Goal: Task Accomplishment & Management: Complete application form

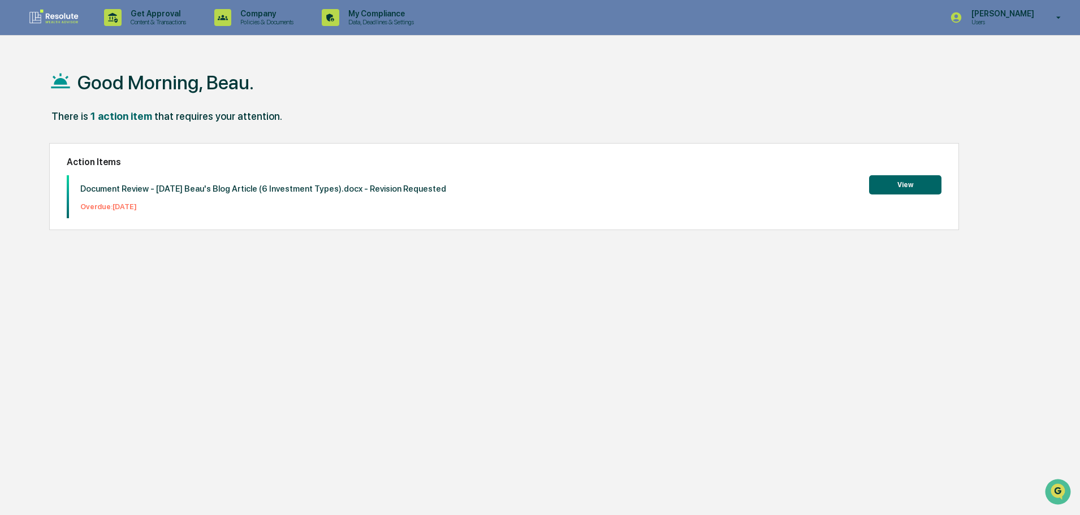
click at [51, 23] on img at bounding box center [54, 17] width 54 height 18
click at [130, 21] on p "Content & Transactions" at bounding box center [157, 22] width 70 height 8
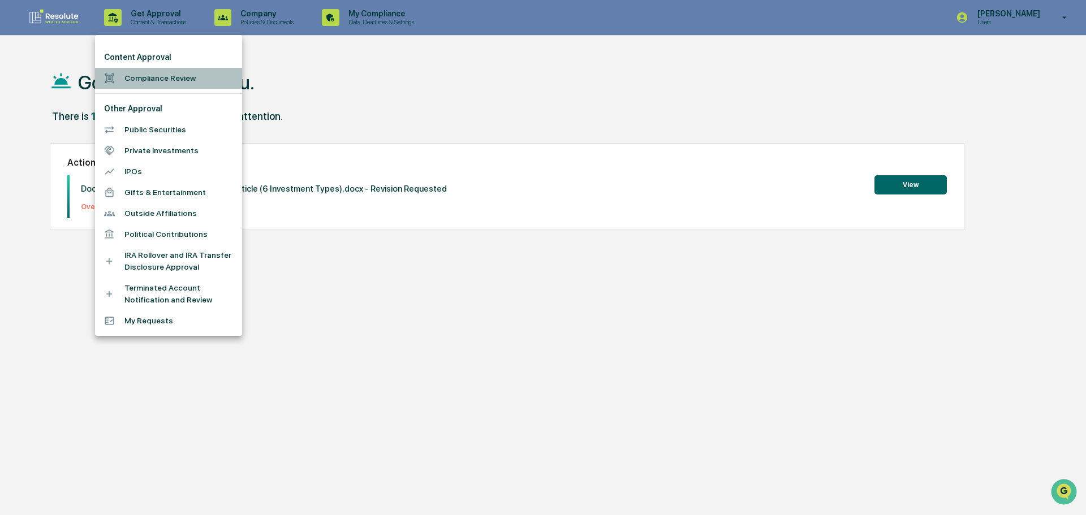
click at [143, 84] on li "Compliance Review" at bounding box center [168, 78] width 147 height 21
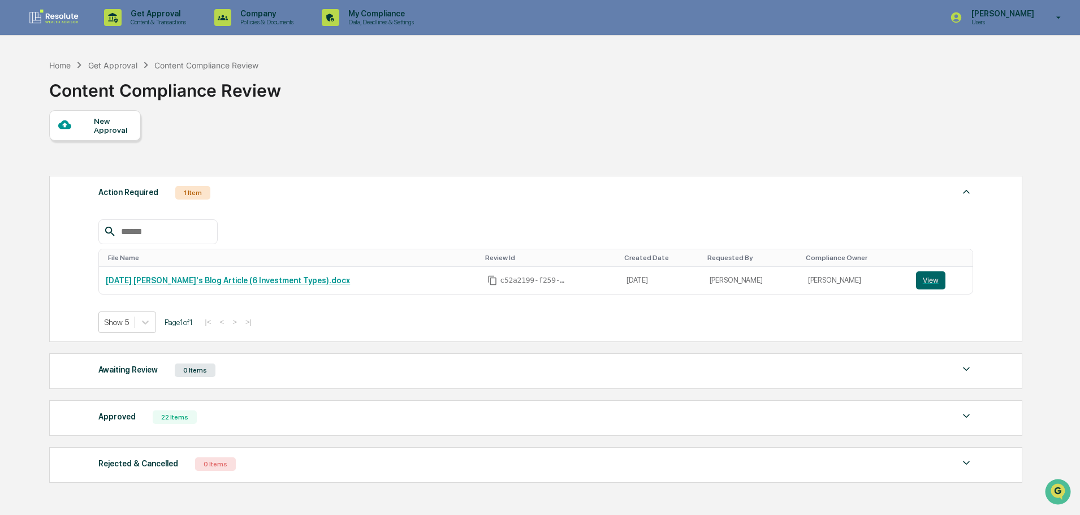
click at [123, 124] on div "New Approval" at bounding box center [113, 125] width 38 height 18
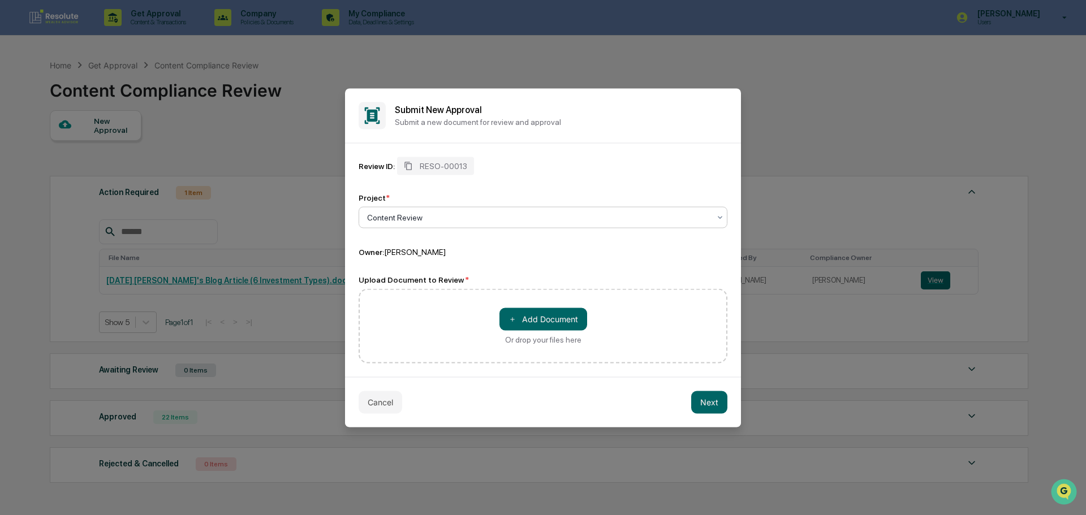
click at [445, 222] on div at bounding box center [538, 216] width 343 height 11
click at [572, 316] on button "＋ Add Document" at bounding box center [543, 319] width 88 height 23
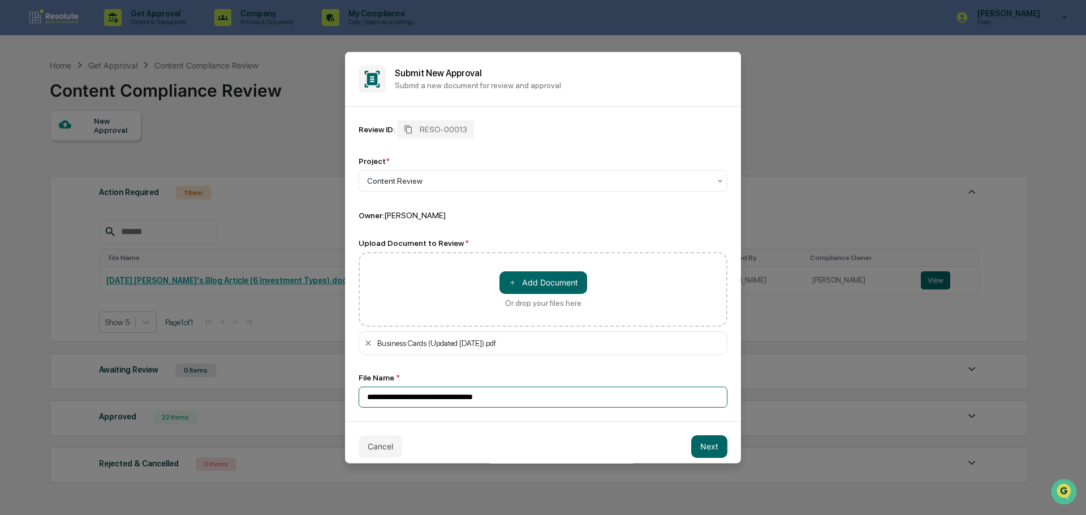
drag, startPoint x: 532, startPoint y: 400, endPoint x: 319, endPoint y: 419, distance: 214.1
click at [323, 418] on body "Get Approval Content & Transactions Company Policies & Documents My Compliance …" at bounding box center [543, 293] width 1086 height 586
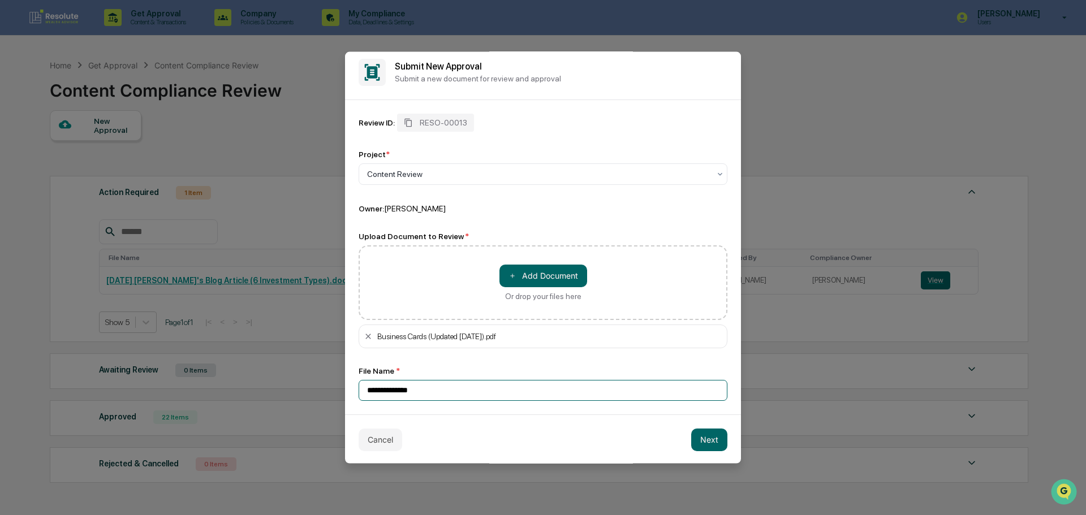
scroll to position [8, 0]
type input "**********"
click at [707, 443] on button "Next" at bounding box center [709, 439] width 36 height 23
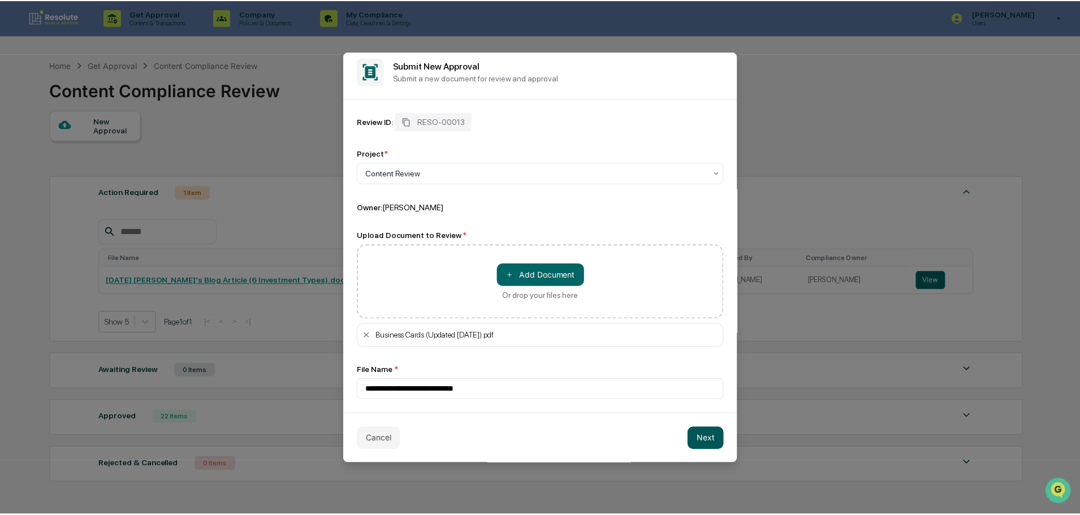
scroll to position [0, 0]
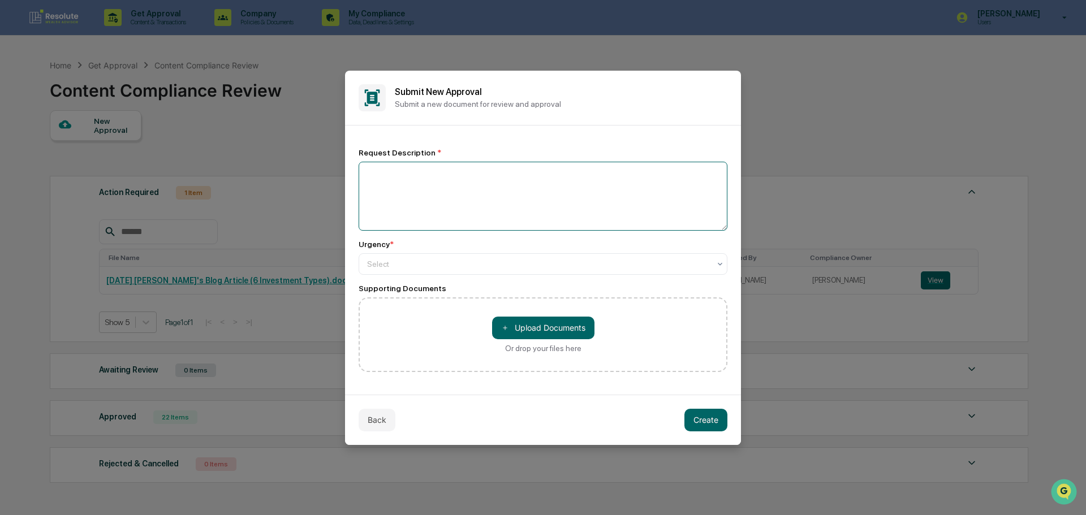
click at [479, 189] on textarea at bounding box center [543, 196] width 369 height 69
type textarea "**********"
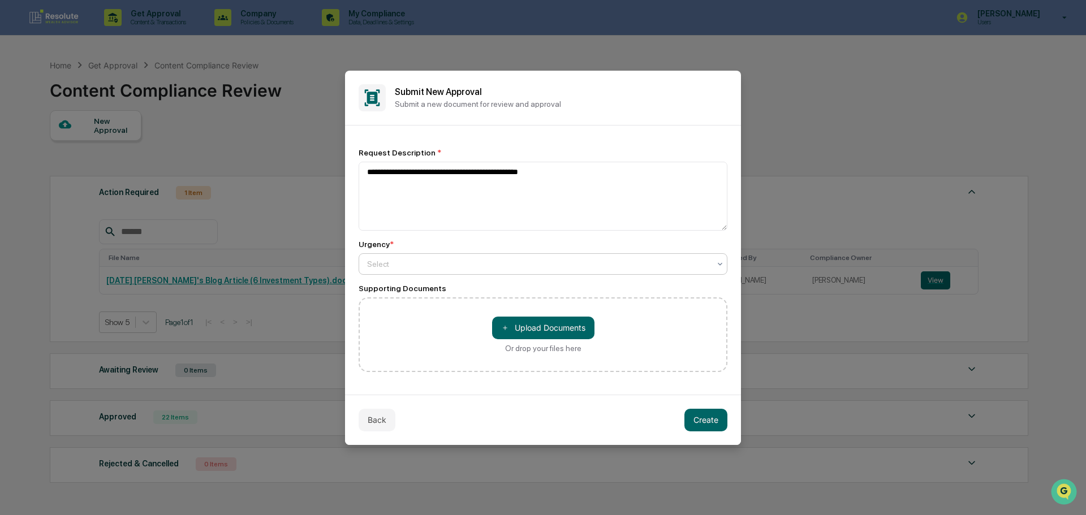
click at [448, 261] on div at bounding box center [538, 263] width 343 height 11
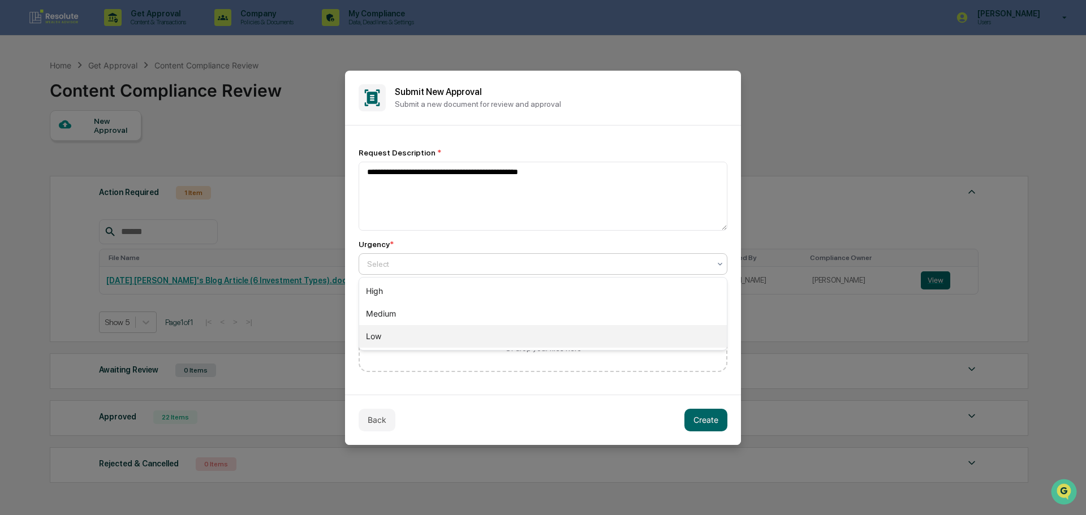
click at [443, 330] on div "Low" at bounding box center [543, 336] width 368 height 23
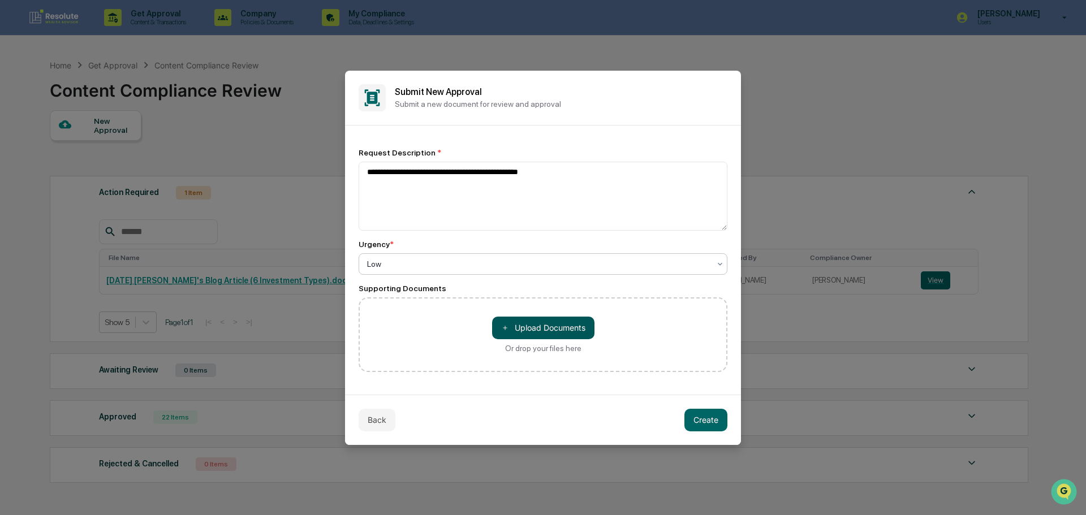
click at [520, 331] on button "＋ Upload Documents" at bounding box center [543, 328] width 102 height 23
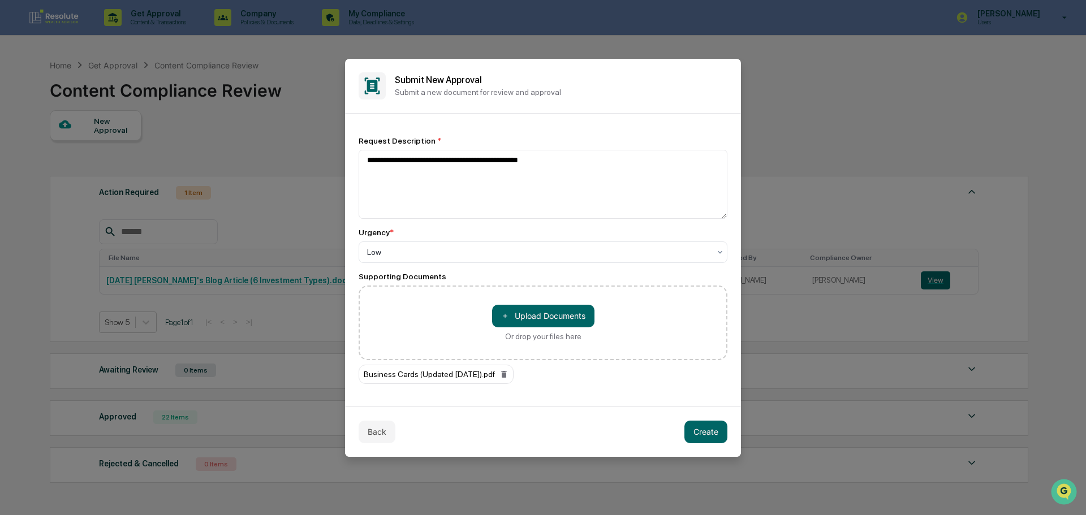
drag, startPoint x: 715, startPoint y: 431, endPoint x: 691, endPoint y: 426, distance: 24.4
click at [691, 426] on button "Create" at bounding box center [705, 432] width 43 height 23
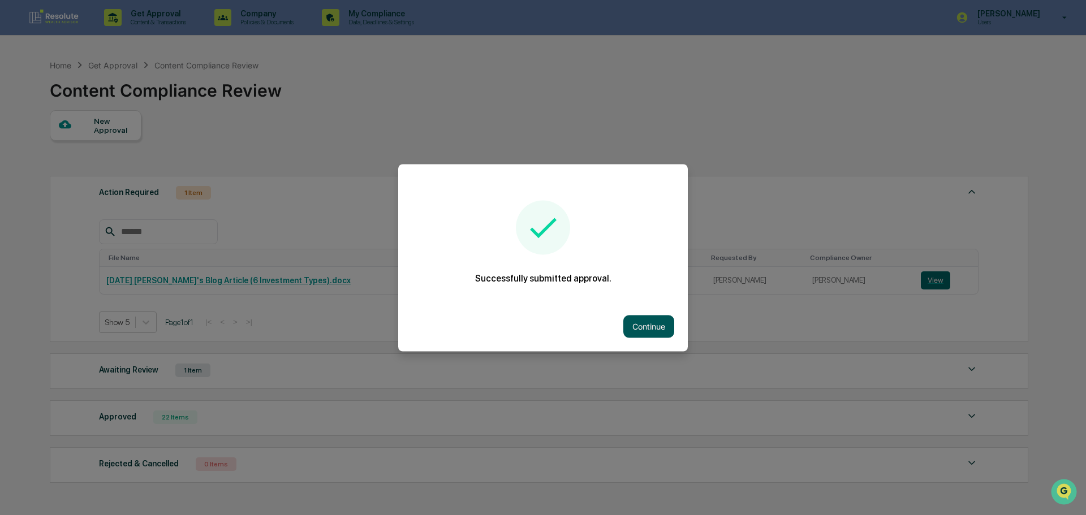
click at [646, 327] on button "Continue" at bounding box center [648, 326] width 51 height 23
